Goal: Obtain resource: Obtain resource

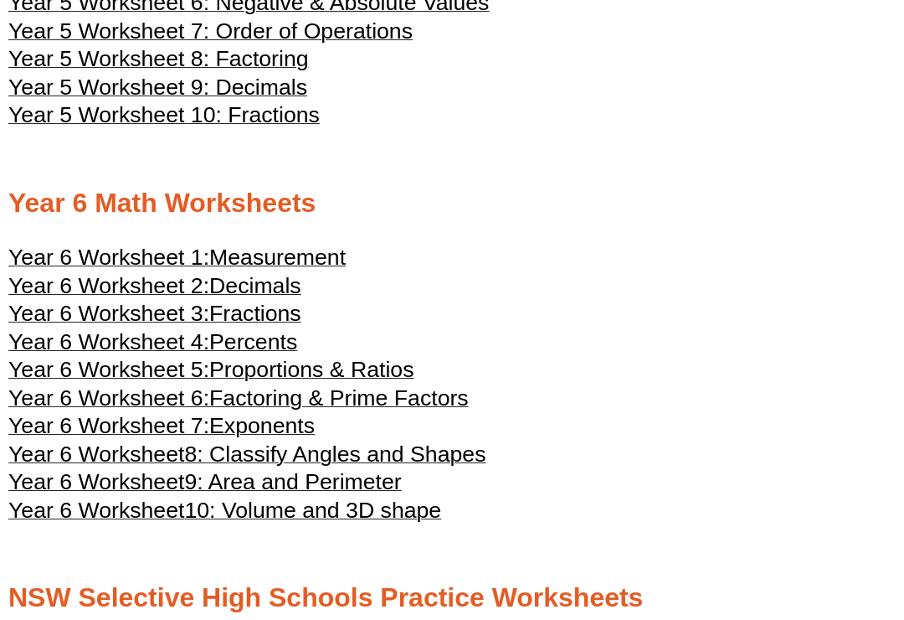
scroll to position [2639, 0]
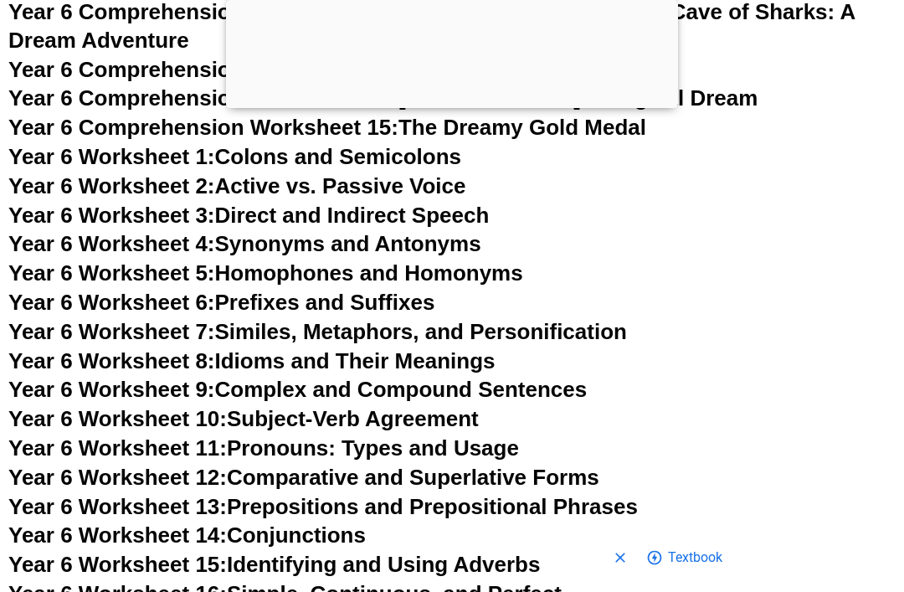
scroll to position [9333, 0]
click at [590, 466] on link "Year 6 Worksheet 12: Comparative and Superlative Forms" at bounding box center [303, 478] width 591 height 25
click at [407, 547] on html "Skip to content The Difference Personalised Program Inspirational Tutors Motiva…" at bounding box center [452, 61] width 904 height 18789
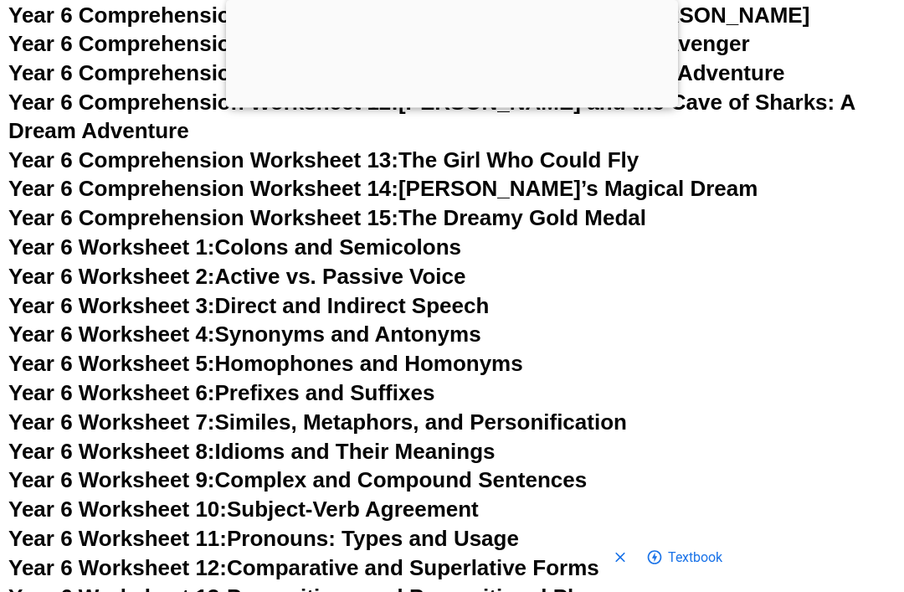
scroll to position [9242, 0]
click at [445, 585] on link "Year 6 Worksheet 13: Prepositions and Prepositional Phrases" at bounding box center [323, 597] width 630 height 25
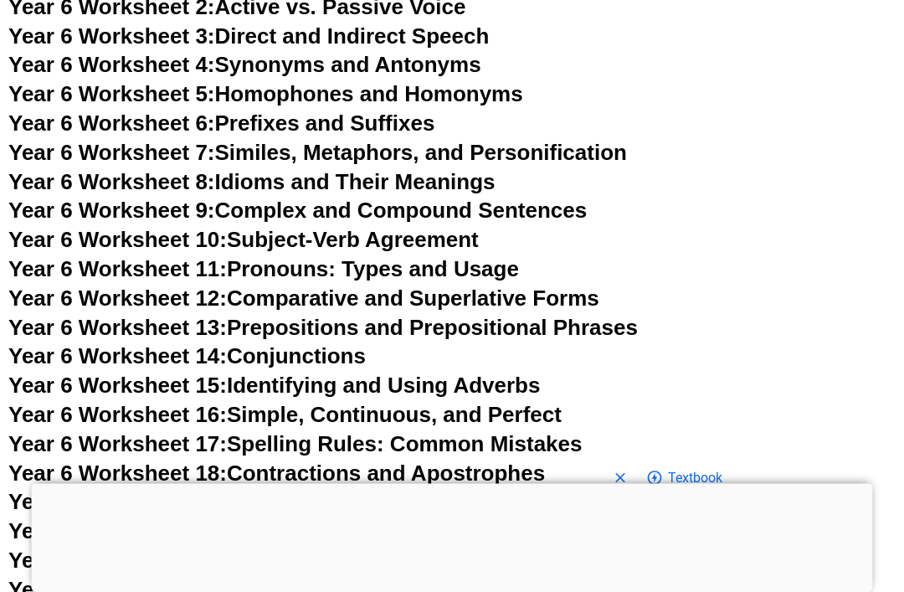
scroll to position [9138, 0]
click at [133, 343] on span "Year 6 Worksheet 14:" at bounding box center [117, 355] width 219 height 25
